Goal: Task Accomplishment & Management: Use online tool/utility

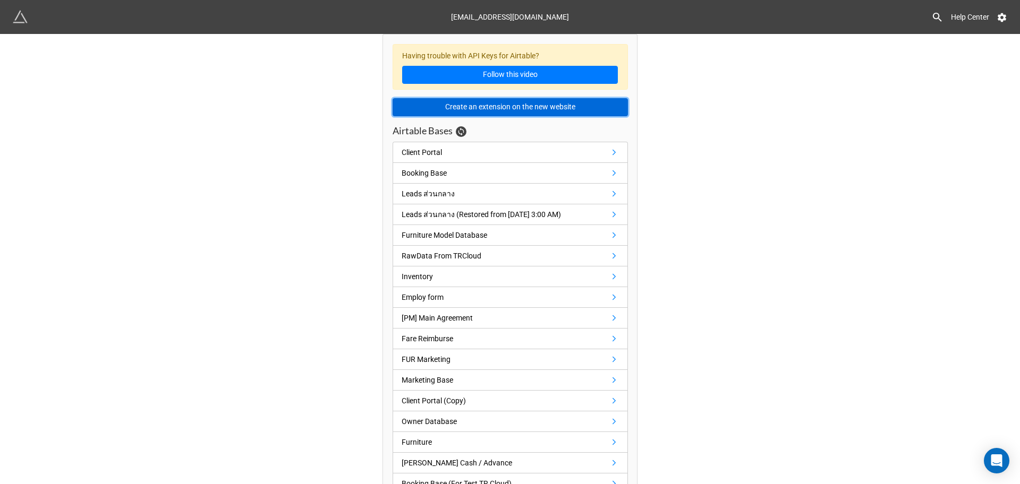
click at [435, 107] on button "Create an extension on the new website" at bounding box center [509, 107] width 235 height 18
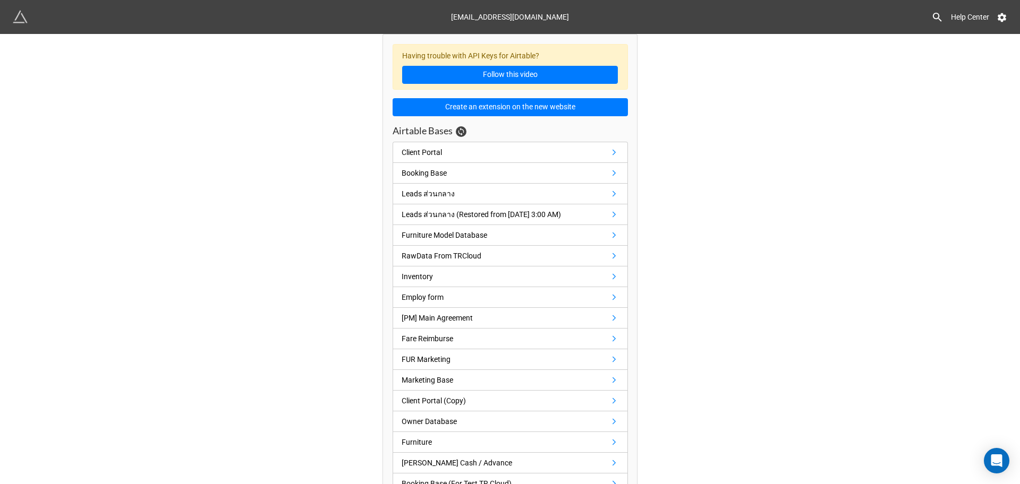
click at [853, 292] on div "Having trouble with API Keys for Airtable? Follow this video Create an extensio…" at bounding box center [510, 362] width 1020 height 656
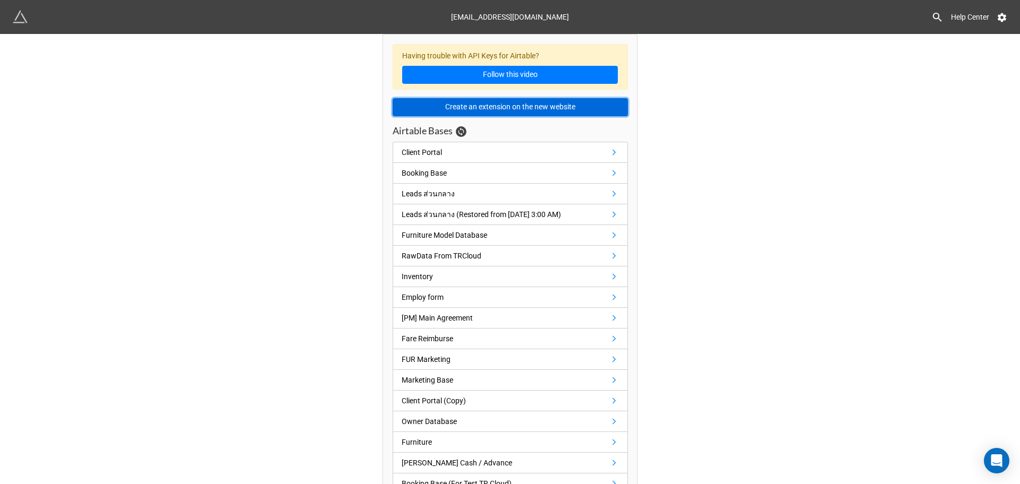
click at [468, 104] on button "Create an extension on the new website" at bounding box center [509, 107] width 235 height 18
